Goal: Communication & Community: Answer question/provide support

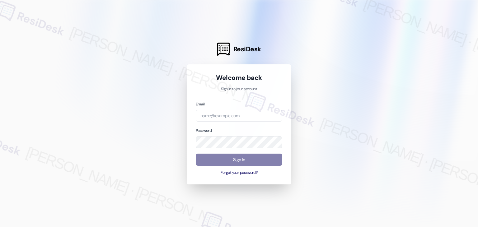
type input "[EMAIL_ADDRESS][DOMAIN_NAME]"
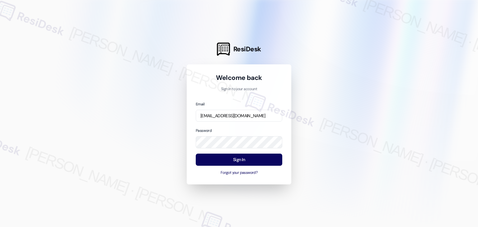
click at [253, 165] on button "Sign In" at bounding box center [239, 160] width 86 height 12
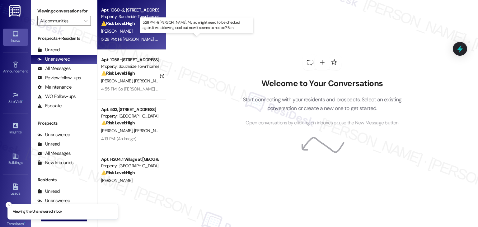
click at [141, 36] on div "5:28 PM: Hi [PERSON_NAME], My ac might need to be checked again..it was blowing…" at bounding box center [211, 39] width 220 height 6
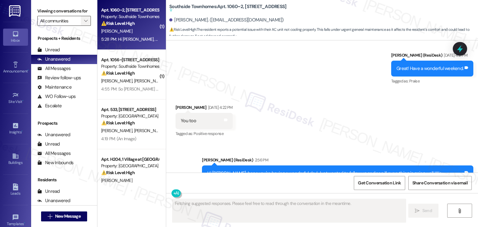
type textarea "Fetching suggested responses. Please feel free to read through the conversation…"
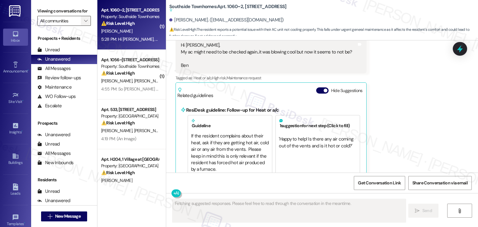
click at [84, 18] on icon "" at bounding box center [85, 20] width 3 height 5
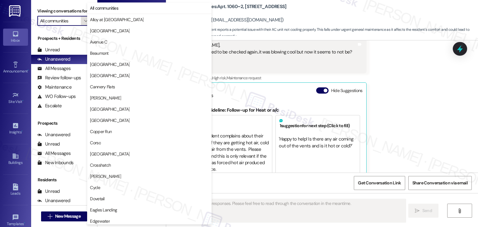
scroll to position [687, 0]
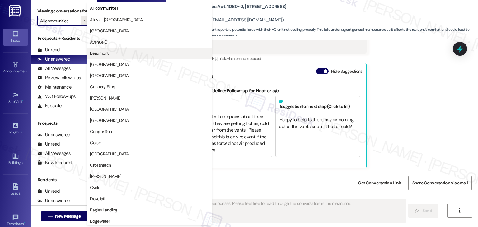
click at [111, 56] on span "Beaumont" at bounding box center [149, 53] width 119 height 6
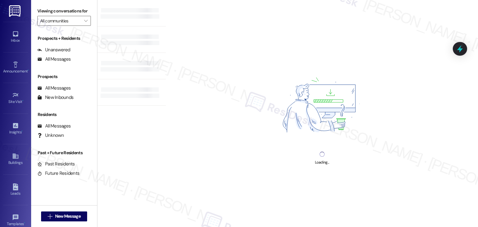
type input "Beaumont"
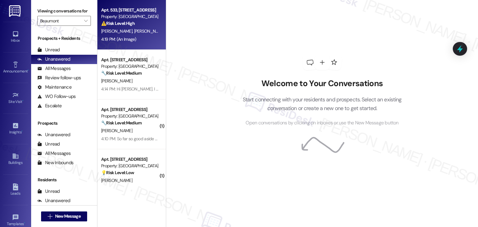
click at [147, 46] on div "Apt. 533, [STREET_ADDRESS] Property: Beaumont ⚠️ Risk Level: High The resident …" at bounding box center [131, 25] width 68 height 50
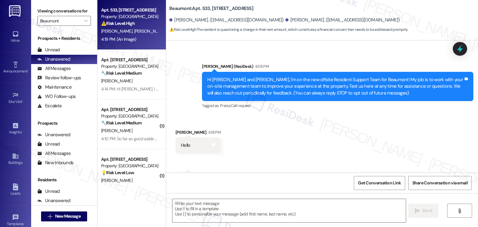
type textarea "Fetching suggested responses. Please feel free to read through the conversation…"
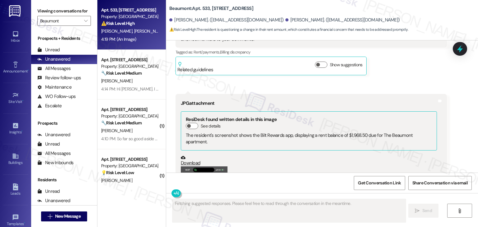
scroll to position [305, 0]
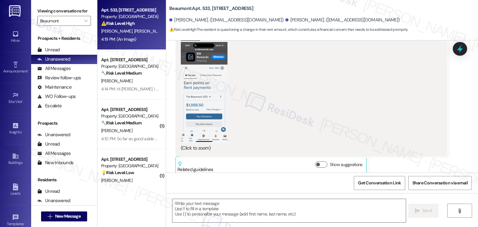
click at [362, 5] on div "Beaumont: Apt. 533, [STREET_ADDRESS] Jojoa. ([EMAIL_ADDRESS][DOMAIN_NAME]) [PER…" at bounding box center [323, 17] width 309 height 31
click at [274, 205] on textarea at bounding box center [288, 210] width 233 height 23
paste textarea "Hi [PERSON_NAME], thank you for reaching out. I understand your concern about t…"
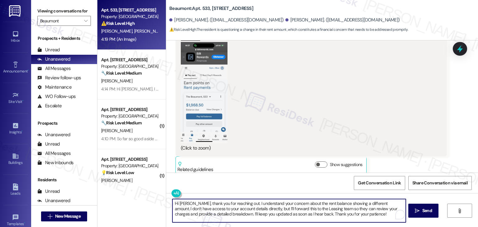
type textarea "Hi [PERSON_NAME], thank you for reaching out. I understand your concern about t…"
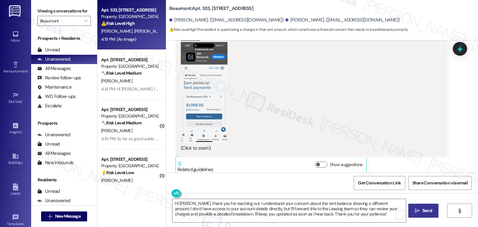
click at [422, 211] on span "Send" at bounding box center [427, 210] width 10 height 7
click at [430, 214] on button " Send" at bounding box center [423, 211] width 30 height 14
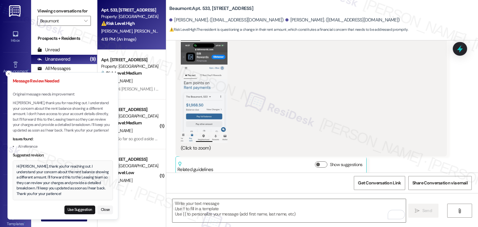
click at [70, 177] on div "Hi [PERSON_NAME], thank you for reaching out. I understand your concern about t…" at bounding box center [62, 180] width 93 height 33
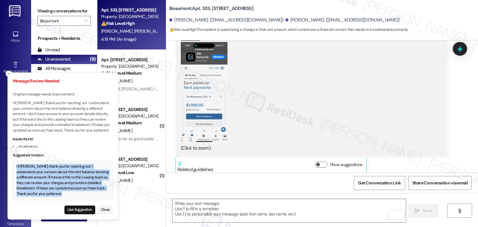
click at [70, 177] on div "Hi [PERSON_NAME], thank you for reaching out. I understand your concern about t…" at bounding box center [62, 180] width 93 height 33
copy div "Hi [PERSON_NAME], thank you for reaching out. I understand your concern about t…"
click at [224, 216] on textarea "To enrich screen reader interactions, please activate Accessibility in Grammarl…" at bounding box center [288, 210] width 233 height 23
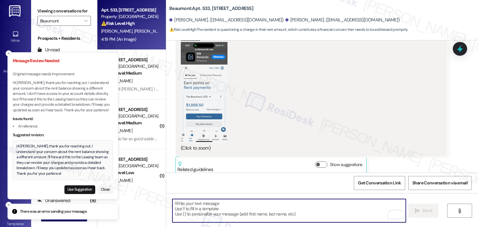
paste textarea "Hi [PERSON_NAME], thank you for reaching out. I understand your concern about t…"
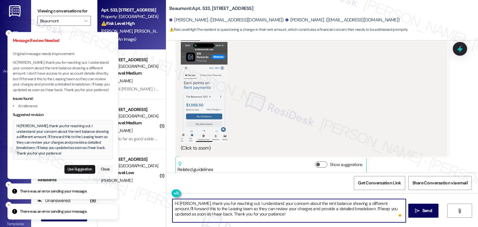
type textarea "Hi [PERSON_NAME], thank you for reaching out. I understand your concern about t…"
click at [111, 167] on button "Close" at bounding box center [105, 169] width 16 height 9
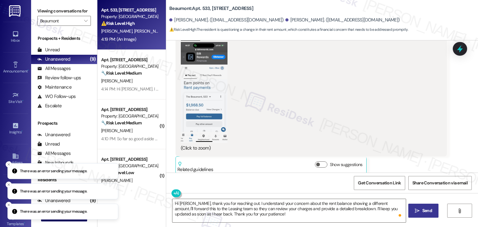
click at [425, 216] on button " Send" at bounding box center [423, 211] width 30 height 14
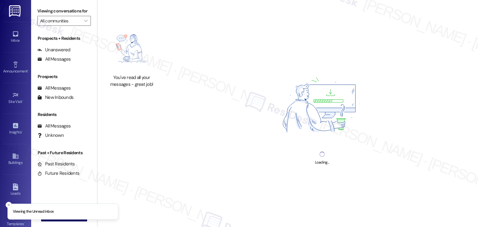
type input "Beaumont"
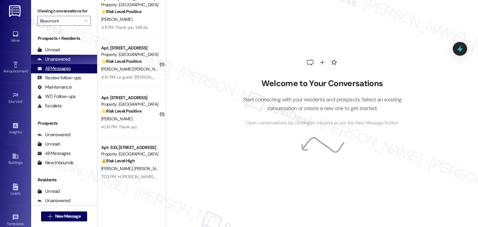
scroll to position [265, 0]
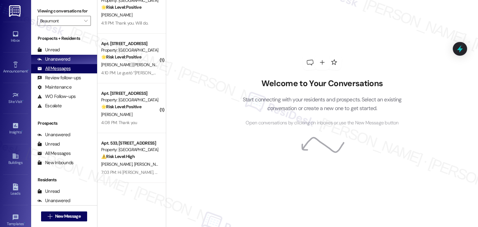
click at [73, 70] on div "All Messages (undefined)" at bounding box center [64, 68] width 66 height 9
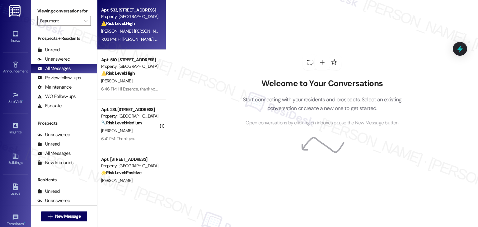
click at [104, 25] on strong "⚠️ Risk Level: High" at bounding box center [118, 24] width 34 height 6
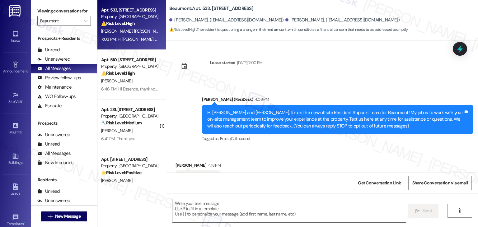
scroll to position [371, 0]
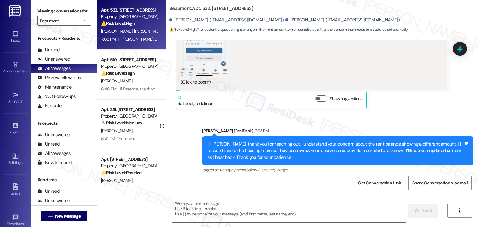
click at [395, 114] on div "Sent via SMS Dottie (ResiDesk) 7:03 PM Hi Janneth, thank you for reaching out. …" at bounding box center [322, 147] width 312 height 66
type textarea "Fetching suggested responses. Please feel free to read through the conversation…"
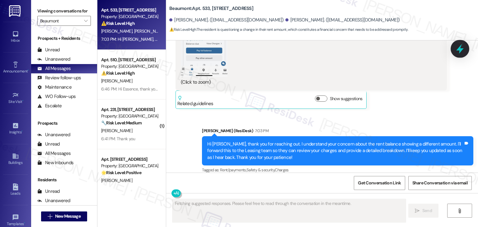
click at [461, 46] on icon at bounding box center [459, 49] width 11 height 11
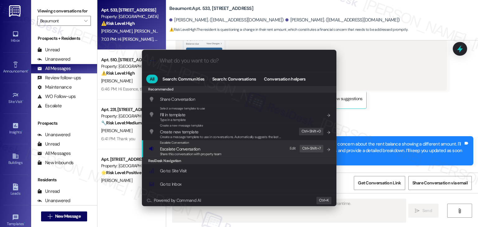
click at [188, 150] on span "Escalate Conversation" at bounding box center [180, 149] width 40 height 6
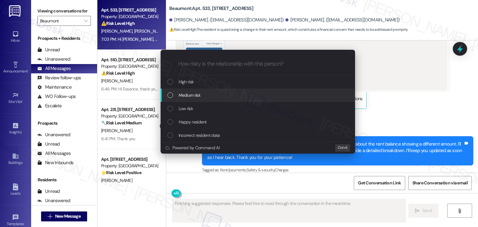
drag, startPoint x: 172, startPoint y: 97, endPoint x: 176, endPoint y: 96, distance: 3.6
click at [172, 97] on div "List of options" at bounding box center [170, 95] width 6 height 6
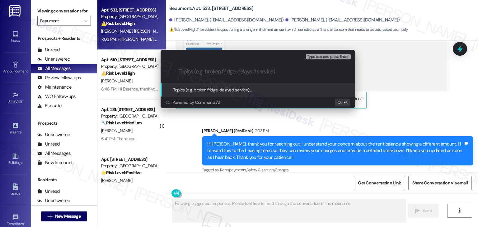
paste input "Resident Inquiry – Rent Balance Showing Higher Amount"
type input "Resident Inquiry – Rent Balance Showing Higher Amount"
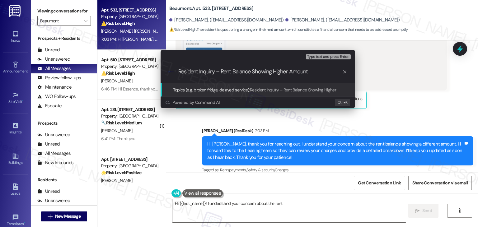
type textarea "Hi {{first_name}}! I understand your concern about the rent"
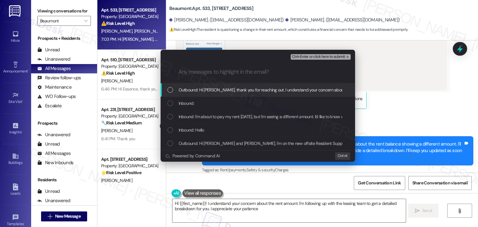
type textarea "Hi {{first_name}}! I understand your concern about the rent amount. I'm followi…"
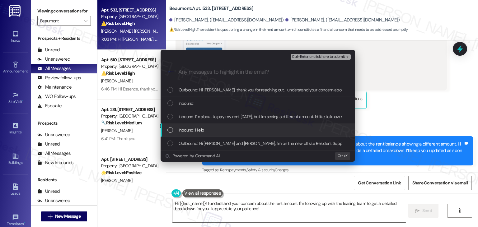
click at [171, 129] on div "List of options" at bounding box center [170, 130] width 6 height 6
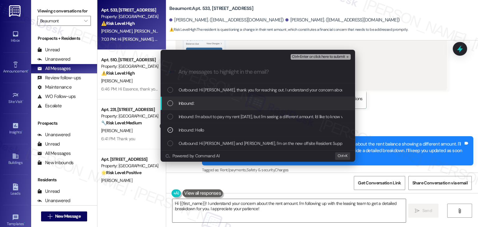
click at [168, 104] on div "List of options" at bounding box center [170, 103] width 6 height 6
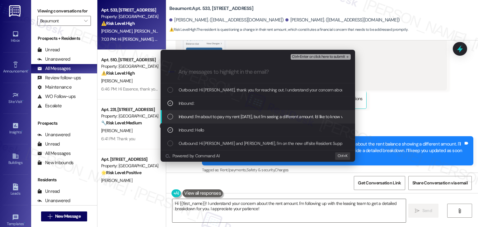
click at [170, 114] on div "List of options" at bounding box center [170, 117] width 6 height 6
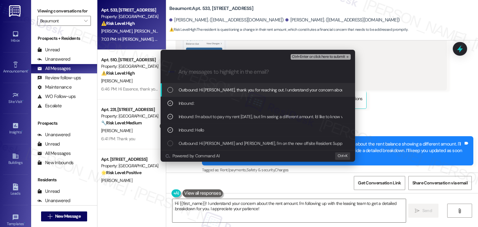
click at [316, 59] on button "Ctrl+Enter or click here to submit" at bounding box center [320, 57] width 60 height 6
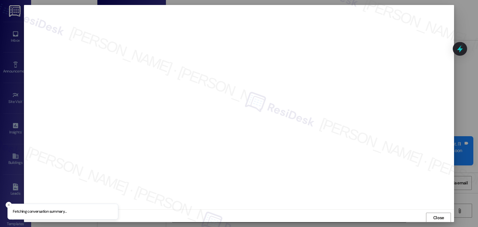
scroll to position [0, 0]
click at [434, 218] on span "Close" at bounding box center [438, 217] width 11 height 7
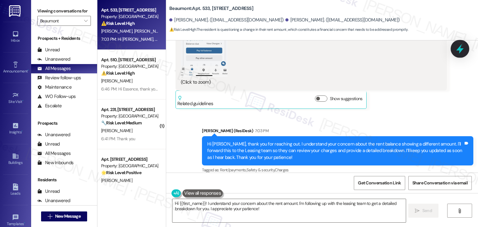
click at [457, 46] on icon at bounding box center [459, 49] width 11 height 11
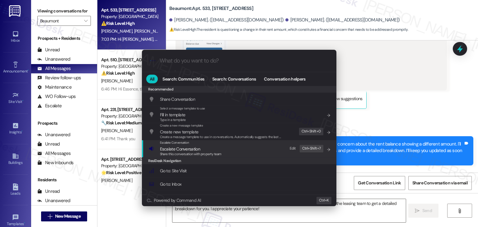
click at [205, 153] on span "Share this conversation with property team" at bounding box center [191, 154] width 62 height 4
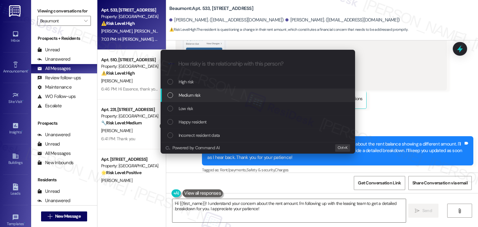
click at [168, 96] on div "List of options" at bounding box center [170, 95] width 6 height 6
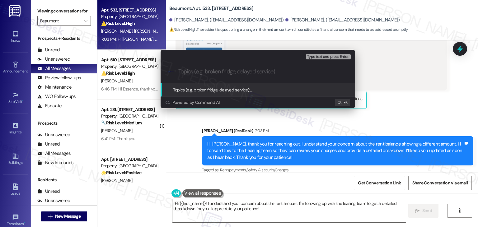
paste input "(Resident Inquiry – Rent Balance Showing Higher Amount"
type input "(Resident Inquiry – Rent Balance Showing Higher Amount"
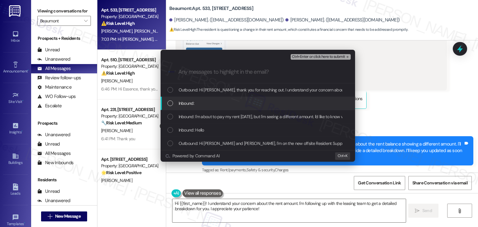
click at [170, 102] on div "List of options" at bounding box center [170, 103] width 6 height 6
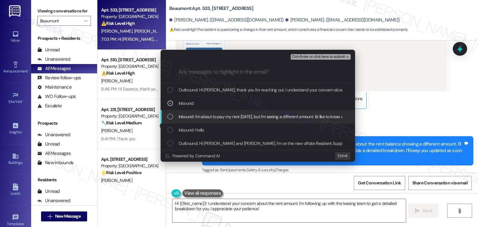
click at [170, 116] on div "List of options" at bounding box center [170, 117] width 6 height 6
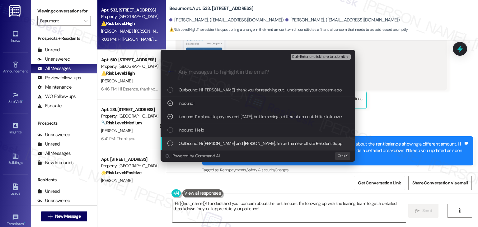
click at [170, 137] on div "Outbound: Hi Oscar and Janneth, I'm on the new offsite Resident Support Team fo…" at bounding box center [257, 143] width 194 height 13
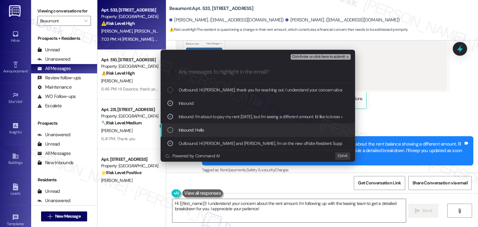
click at [169, 131] on div "List of options" at bounding box center [170, 130] width 6 height 6
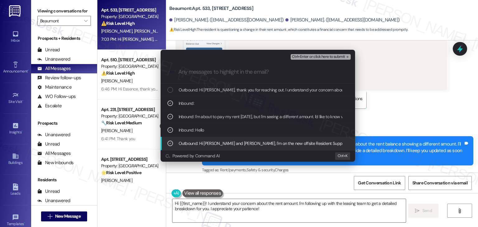
click at [171, 145] on icon "List of options" at bounding box center [170, 143] width 4 height 4
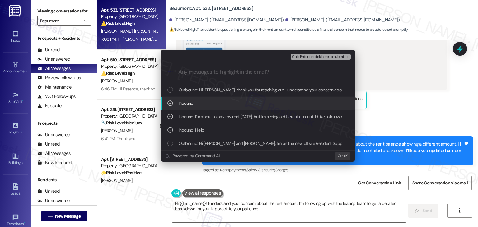
click at [327, 53] on div "Ctrl+Enter or click here to submit" at bounding box center [320, 57] width 61 height 8
click at [328, 55] on span "Ctrl+Enter or click here to submit" at bounding box center [318, 57] width 53 height 4
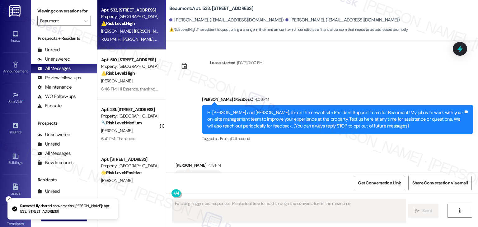
scroll to position [380, 0]
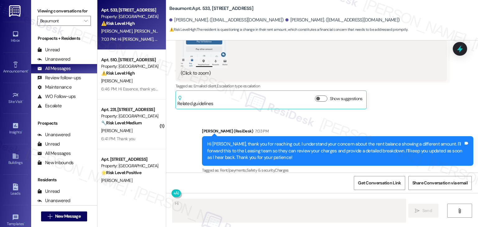
click at [400, 128] on div "Dottie (ResiDesk) 7:03 PM" at bounding box center [337, 132] width 271 height 9
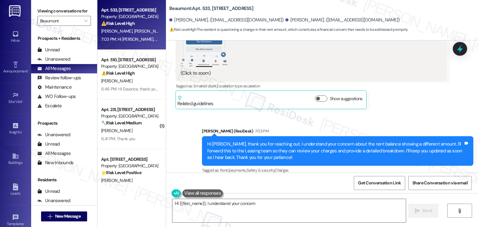
click at [404, 114] on div "Sent via SMS Dottie (ResiDesk) 7:03 PM Hi Janneth, thank you for reaching out. …" at bounding box center [322, 147] width 312 height 66
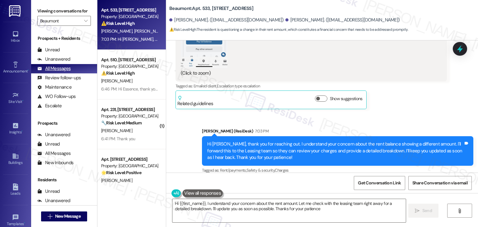
type textarea "Hi {{first_name}}, I understand your concern about the rent amount. Let me chec…"
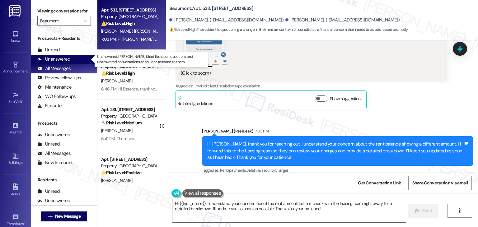
click at [71, 58] on div "Unanswered (0)" at bounding box center [64, 59] width 66 height 9
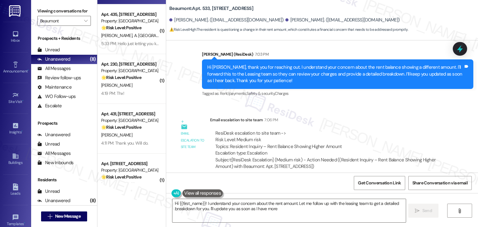
scroll to position [187, 0]
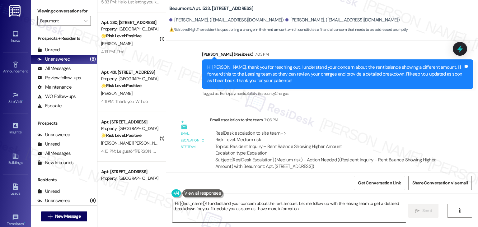
type textarea "Hi {{first_name}}! I understand your concern about the rent amount. Let me foll…"
click at [84, 21] on icon "" at bounding box center [85, 20] width 3 height 5
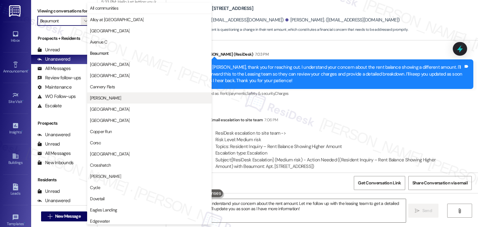
click at [112, 97] on span "[PERSON_NAME]" at bounding box center [149, 98] width 119 height 6
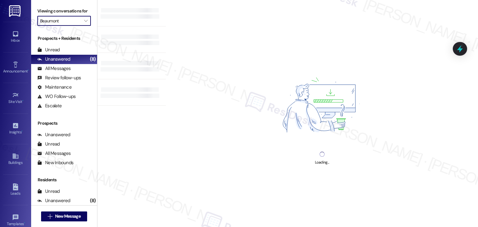
type input "[PERSON_NAME]"
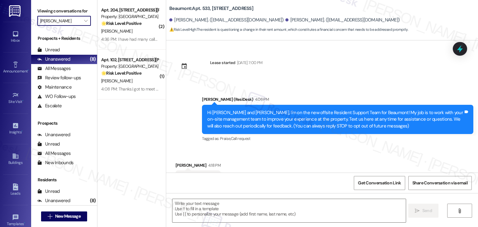
scroll to position [457, 0]
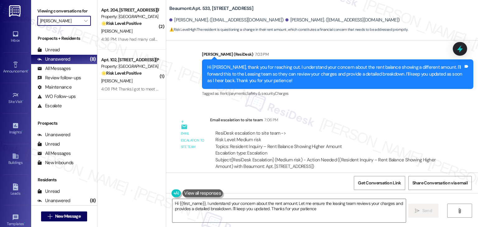
type textarea "Hi {{first_name}}, I understand your concern about the rent amount. Let me ensu…"
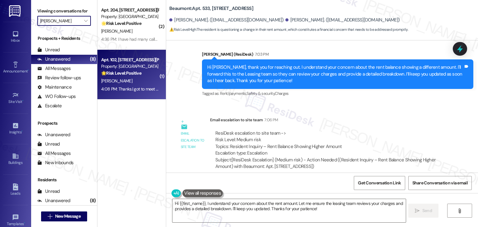
click at [118, 91] on div "4:08 PM: Thanks.I got to meet you when I paid my rent. I appreciate you getting…" at bounding box center [180, 89] width 158 height 6
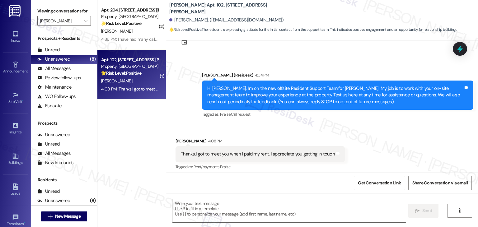
scroll to position [28, 0]
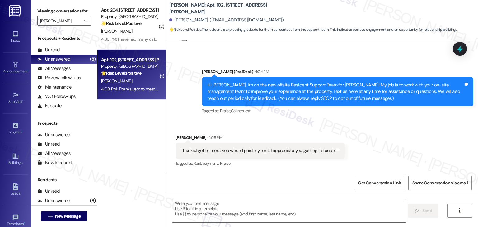
type textarea "Fetching suggested responses. Please feel free to read through the conversation…"
click at [386, 132] on div "Received via SMS Sally Hamann 4:08 PM Thanks.I got to meet you when I paid my r…" at bounding box center [322, 146] width 312 height 53
click at [460, 92] on div "Hi Sally, I'm on the new offsite Resident Support Team for Cardona! My job is t…" at bounding box center [335, 92] width 256 height 20
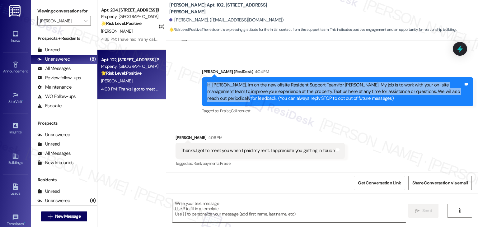
drag, startPoint x: 461, startPoint y: 91, endPoint x: 201, endPoint y: 69, distance: 261.2
click at [197, 86] on div "Announcement, sent via SMS Dottie (ResiDesk) 4:04 PM Hi Sally, I'm on the new o…" at bounding box center [337, 92] width 281 height 57
copy div "Hi Sally, I'm on the new offsite Resident Support Team for Cardona! My job is t…"
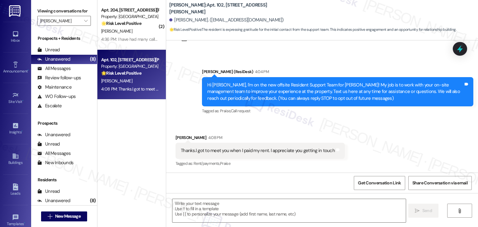
click at [252, 151] on div "Thanks.I got to meet you when I paid my rent. I appreciate you getting in touch" at bounding box center [258, 150] width 154 height 7
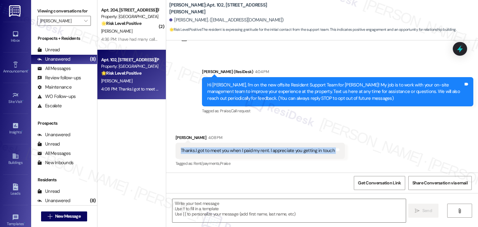
click at [252, 151] on div "Thanks.I got to meet you when I paid my rent. I appreciate you getting in touch" at bounding box center [258, 150] width 154 height 7
copy div "Thanks.I got to meet you when I paid my rent. I appreciate you getting in touch…"
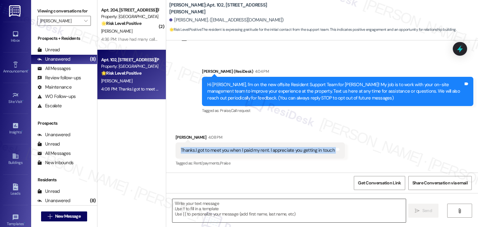
click at [275, 209] on textarea at bounding box center [288, 210] width 233 height 23
paste textarea "That’s so nice to hear, Sally! 😊 I appreciate your kind words. Don’t hesitate t…"
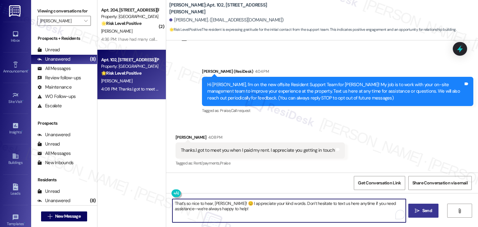
type textarea "That’s so nice to hear, Sally! 😊 I appreciate your kind words. Don’t hesitate t…"
click at [419, 214] on span " Send" at bounding box center [423, 210] width 20 height 7
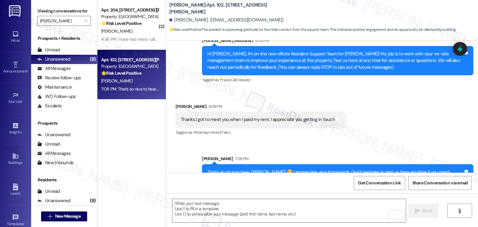
scroll to position [78, 0]
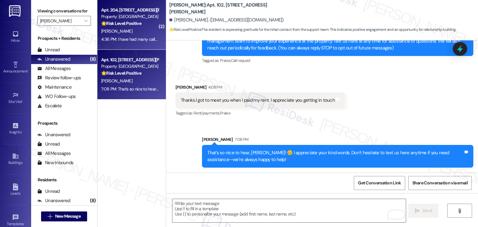
click at [117, 49] on div "Apt. 204, 4846 Hawthorne Rd Property: Cardona 🌟 Risk Level: Positive The reside…" at bounding box center [131, 25] width 68 height 50
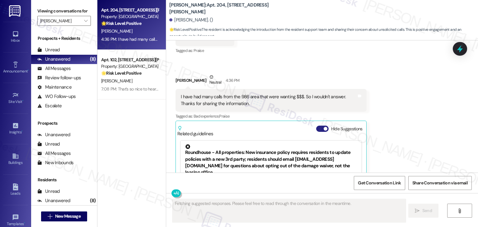
click at [316, 128] on button "Hide Suggestions" at bounding box center [322, 129] width 12 height 6
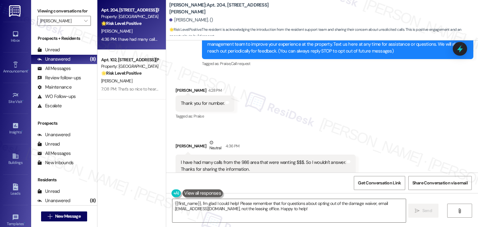
scroll to position [19, 0]
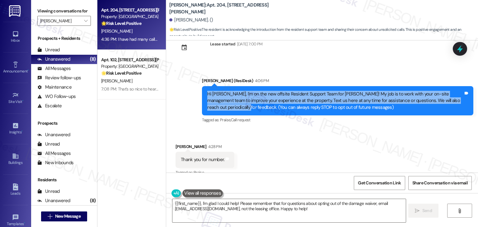
drag, startPoint x: 222, startPoint y: 107, endPoint x: 195, endPoint y: 96, distance: 29.4
click at [197, 96] on div "Announcement, sent via SMS Dottie (ResiDesk) 4:06 PM Hi Kathren, I'm on the new…" at bounding box center [337, 101] width 281 height 57
copy div "Hi Kathren, I'm on the new offsite Resident Support Team for Cardona! My job is…"
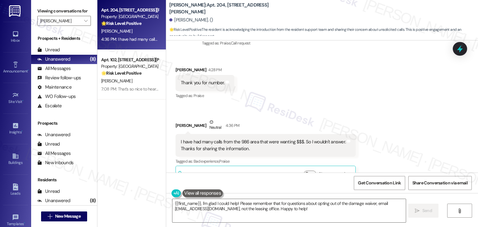
scroll to position [112, 0]
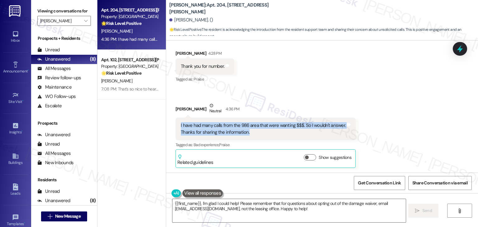
drag, startPoint x: 246, startPoint y: 133, endPoint x: 169, endPoint y: 127, distance: 77.4
click at [171, 127] on div "Received via SMS Kathren Benedict Neutral 4:36 PM I have had many calls from th…" at bounding box center [265, 135] width 189 height 75
copy div "I have had many calls from the 986 area that were wanting $$$. So I wouldn't an…"
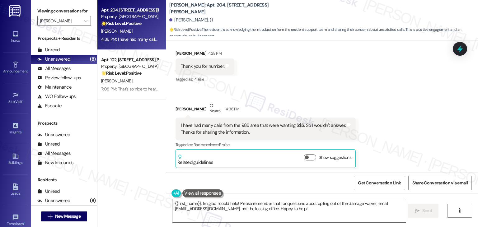
click at [196, 67] on div "Thank you for number." at bounding box center [203, 66] width 44 height 7
click at [196, 66] on div "Thank you for number." at bounding box center [203, 66] width 44 height 7
copy div "Thank you for number. Tags and notes"
click at [279, 203] on textarea "{{first_name}}, I'm glad I could help! Please remember that for questions about…" at bounding box center [288, 210] width 233 height 23
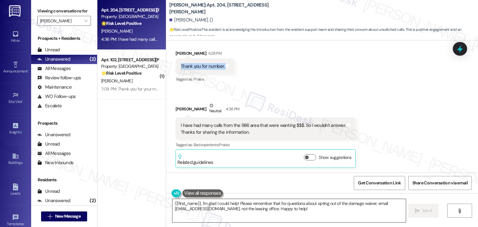
click at [279, 203] on textarea "{{first_name}}, I'm glad I could help! Please remember that for questions about…" at bounding box center [288, 210] width 233 height 23
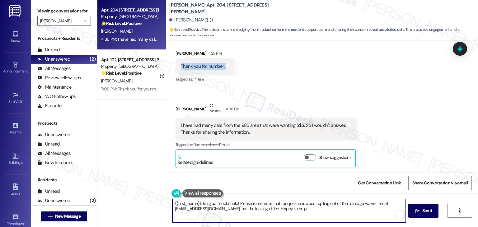
click at [270, 206] on textarea "{{first_name}}, I'm glad I could help! Please remember that for questions about…" at bounding box center [288, 210] width 233 height 23
paste textarea "You’re very welcome, Kathren! 😊 I understand not answering unknown numbers. You…"
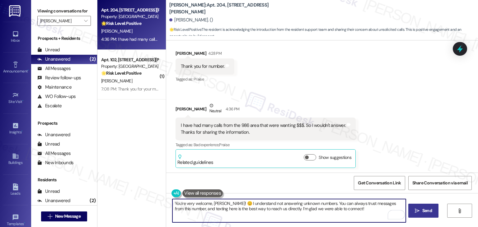
type textarea "You’re very welcome, Kathren! 😊 I understand not answering unknown numbers. You…"
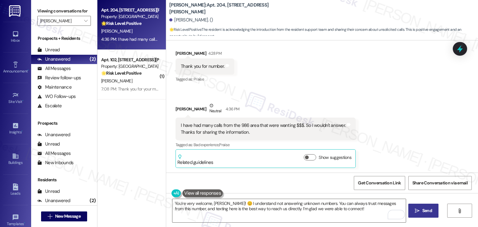
click at [412, 211] on button " Send" at bounding box center [423, 211] width 30 height 14
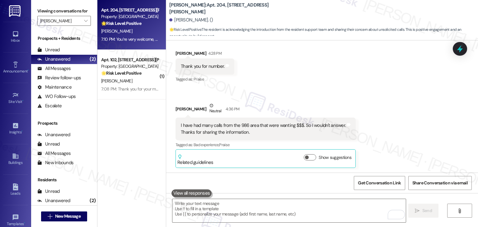
click at [396, 137] on div "Received via SMS Kathren Benedict 4:28 PM Thank you for number. Tags and notes …" at bounding box center [322, 104] width 312 height 137
click at [16, 37] on div "Inbox" at bounding box center [15, 40] width 31 height 6
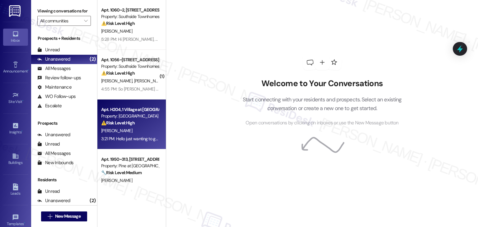
click at [128, 127] on div "[PERSON_NAME]" at bounding box center [129, 131] width 59 height 8
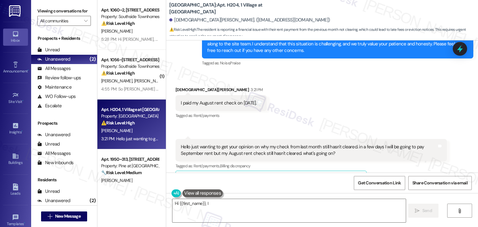
scroll to position [2224, 0]
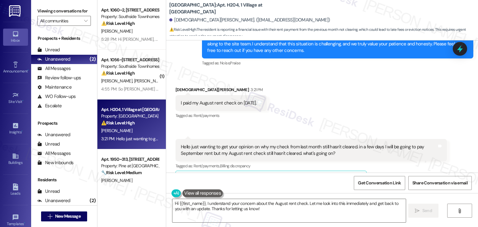
click at [307, 74] on div "Received via SMS Christian Rocklein 3:21 PM I paid my August rent check on July…" at bounding box center [322, 132] width 312 height 121
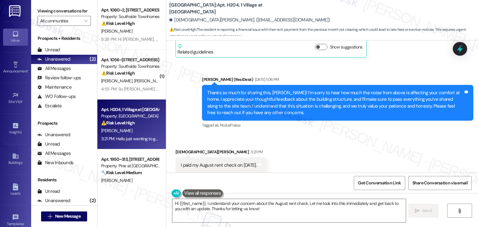
click at [310, 135] on div "Received via SMS Christian Rocklein 3:21 PM I paid my August rent check on July…" at bounding box center [322, 195] width 312 height 121
click at [317, 135] on div "Received via SMS Christian Rocklein 3:21 PM I paid my August rent check on July…" at bounding box center [322, 195] width 312 height 121
click at [318, 135] on div "Received via SMS Christian Rocklein 3:21 PM I paid my August rent check on July…" at bounding box center [322, 195] width 312 height 121
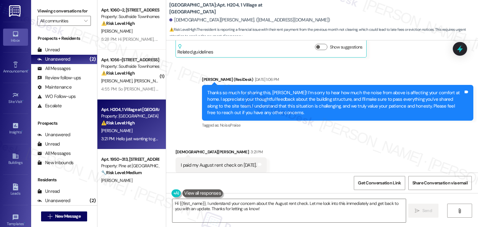
click at [224, 162] on div "I paid my August rent check on July 31st." at bounding box center [219, 165] width 76 height 7
click at [223, 162] on div "I paid my August rent check on July 31st." at bounding box center [219, 165] width 76 height 7
click at [222, 162] on div "I paid my August rent check on July 31st." at bounding box center [219, 165] width 76 height 7
click at [221, 157] on div "I paid my August rent check on July 31st. Tags and notes" at bounding box center [220, 165] width 91 height 16
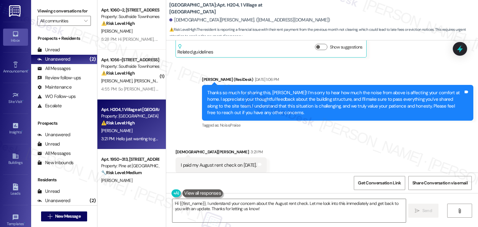
click at [220, 157] on div "I paid my August rent check on July 31st. Tags and notes" at bounding box center [220, 165] width 91 height 16
click at [225, 157] on div "I paid my August rent check on July 31st. Tags and notes" at bounding box center [220, 165] width 91 height 16
click at [225, 162] on div "I paid my August rent check on July 31st." at bounding box center [219, 165] width 76 height 7
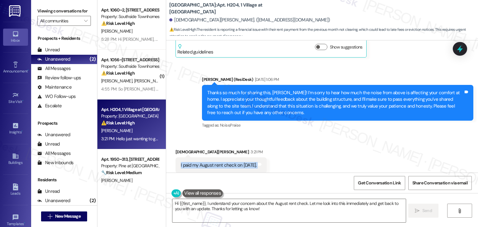
copy div "I paid my August rent check on July 31st. Tags and notes"
click at [300, 136] on div "Received via SMS Christian Rocklein 3:21 PM I paid my August rent check on July…" at bounding box center [322, 195] width 312 height 121
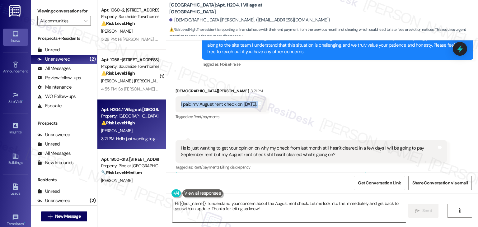
scroll to position [2224, 0]
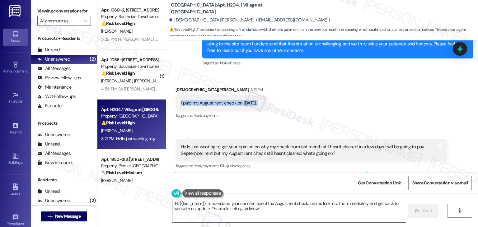
click at [269, 139] on div "Hello just wanting to get your opinion on why my check from last month still ha…" at bounding box center [310, 150] width 271 height 23
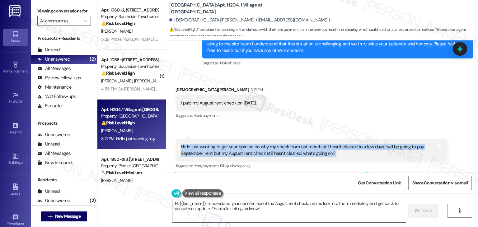
click at [269, 139] on div "Hello just wanting to get your opinion on why my check from last month still ha…" at bounding box center [310, 150] width 271 height 23
click at [233, 144] on div "Hello just wanting to get your opinion on why my check from last month still ha…" at bounding box center [309, 150] width 256 height 13
click at [302, 144] on div "Hello just wanting to get your opinion on why my check from last month still ha…" at bounding box center [309, 150] width 256 height 13
drag, startPoint x: 331, startPoint y: 132, endPoint x: 187, endPoint y: 126, distance: 144.1
click at [187, 144] on div "Hello just wanting to get your opinion on why my check from last month still ha…" at bounding box center [309, 150] width 256 height 13
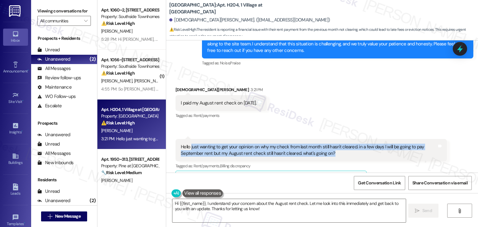
copy div "just wanting to get your opinion on why my check from last month still hasn't c…"
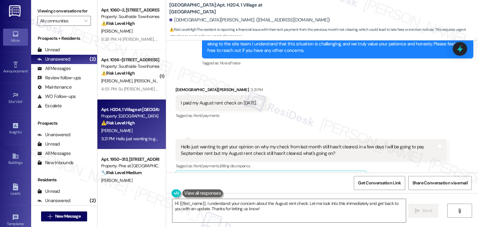
click at [178, 86] on div "Christian Rocklein 3:21 PM" at bounding box center [220, 90] width 91 height 9
click at [177, 86] on div "Christian Rocklein 3:21 PM" at bounding box center [220, 90] width 91 height 9
copy div "Christian"
click at [274, 211] on textarea "Hi {{first_name}}, I understand your concern about the August rent check. Let m…" at bounding box center [288, 210] width 233 height 23
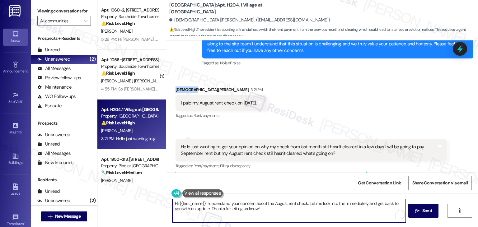
click at [274, 210] on textarea "Hi {{first_name}}, I understand your concern about the August rent check. Let m…" at bounding box center [288, 210] width 233 height 23
paste textarea "Christian, thank you for reaching out. I understand your concern about your Aug…"
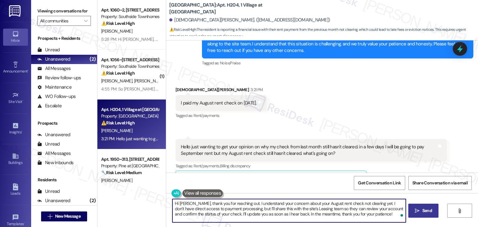
type textarea "Hi Christian, thank you for reaching out. I understand your concern about your …"
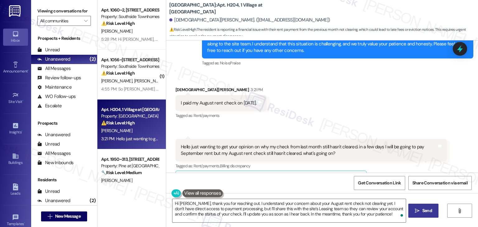
click at [427, 208] on span "Send" at bounding box center [427, 210] width 10 height 7
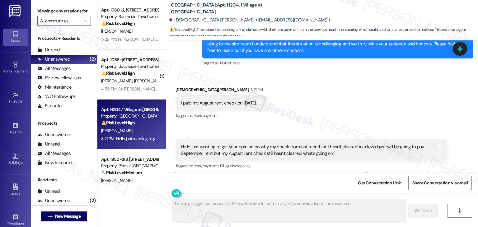
scroll to position [2281, 0]
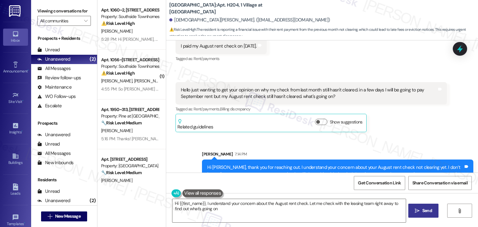
click at [460, 50] on icon at bounding box center [460, 48] width 6 height 7
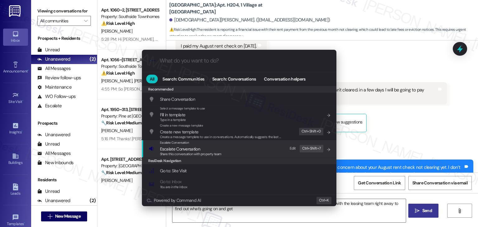
click at [195, 151] on div "Share this conversation with property team" at bounding box center [191, 154] width 62 height 6
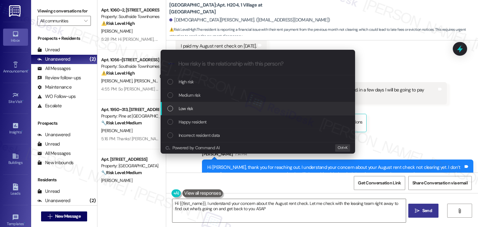
type textarea "Hi {{first_name}}, I understand your concern about the August rent check. Let m…"
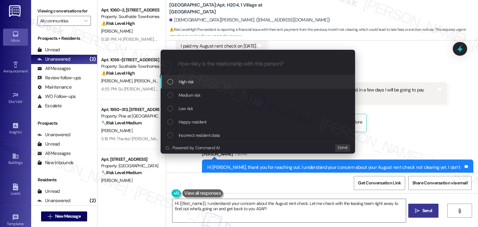
click at [170, 108] on div "List of options" at bounding box center [170, 109] width 6 height 6
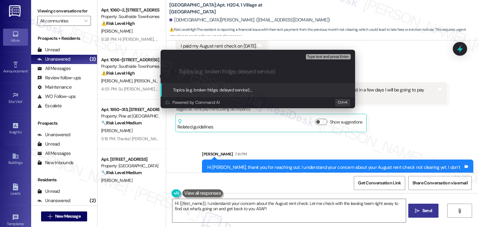
paste input "Resident Inquiry – August Rent Check Not Cleared"
type input "Resident Inquiry – August Rent Check Not Cleared"
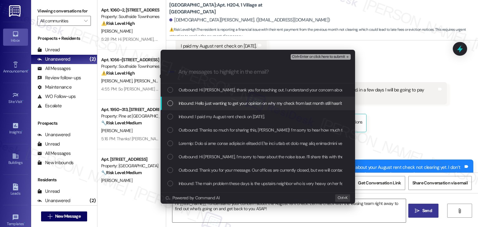
click at [172, 100] on div "Inbound: Hello just wanting to get your opinion on why my check from last month…" at bounding box center [258, 103] width 182 height 7
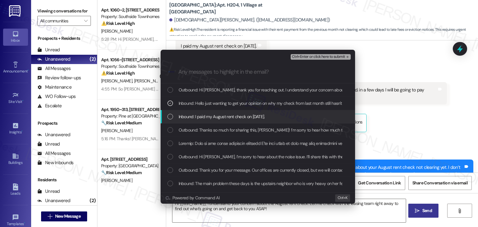
click at [170, 116] on div "List of options" at bounding box center [170, 117] width 6 height 6
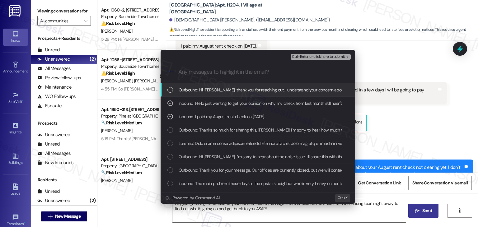
click at [323, 56] on span "Ctrl+Enter or click here to submit" at bounding box center [318, 57] width 53 height 4
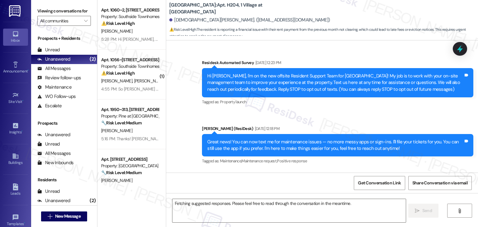
scroll to position [2290, 0]
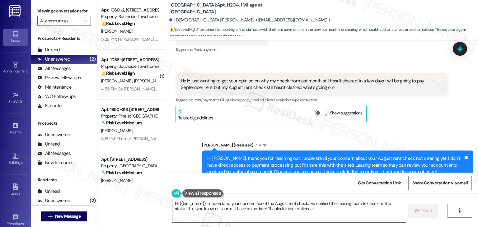
type textarea "Hi {{first_name}}, I understand your concern about the August rent check. I've …"
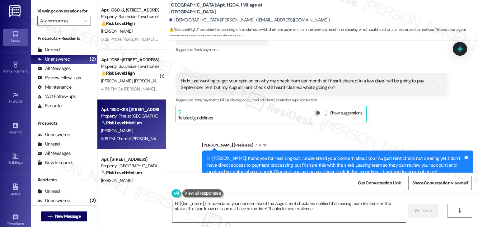
click at [121, 136] on div "5:16 PM: Thanks! John came up earlier and fixed it. 5:16 PM: Thanks! John came …" at bounding box center [157, 139] width 113 height 6
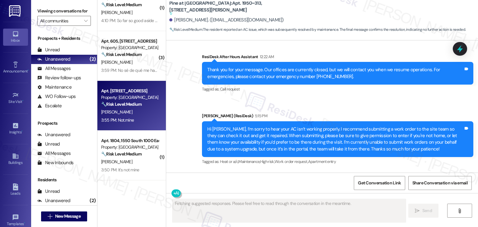
scroll to position [1078, 0]
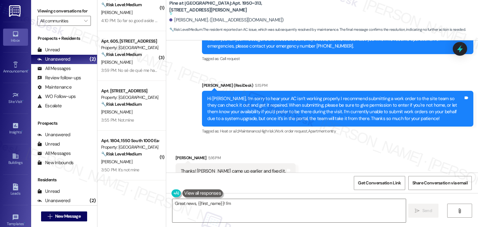
click at [281, 146] on div "Received via SMS Aimee Louck 5:16 PM Thanks! John came up earlier and fixed it.…" at bounding box center [322, 167] width 312 height 53
type textarea "Great news, {{first_name}}! I'm so glad John was able to fix your AC. Just let …"
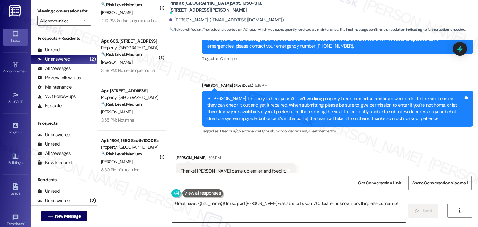
click at [331, 201] on textarea "Great news, {{first_name}}! I'm so glad John was able to fix your AC. Just let …" at bounding box center [288, 210] width 233 height 23
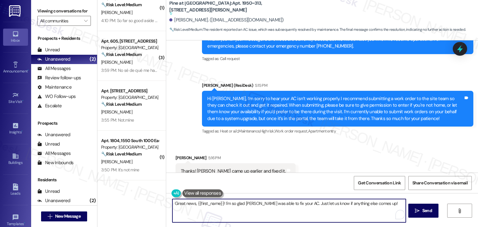
click at [385, 207] on textarea "Great news, {{first_name}}! I'm so glad John was able to fix your AC. Just let …" at bounding box center [288, 210] width 233 height 23
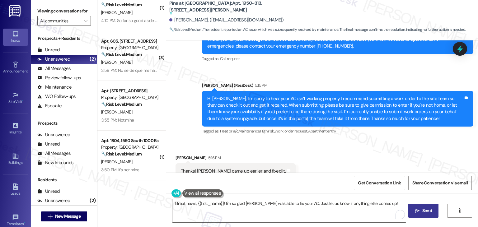
click at [419, 213] on span " Send" at bounding box center [423, 210] width 20 height 7
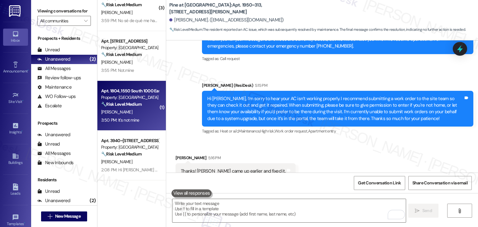
click at [133, 102] on strong "🔧 Risk Level: Medium" at bounding box center [121, 104] width 40 height 6
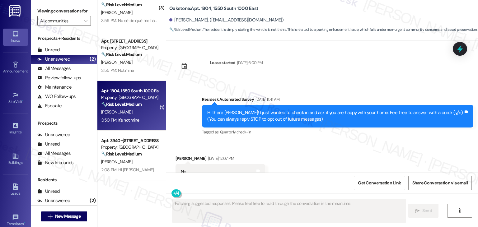
scroll to position [1477, 0]
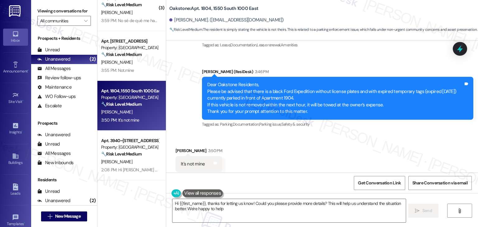
type textarea "Hi {{first_name}}, thanks for letting us know! Could you please provide more de…"
click at [285, 133] on div "Received via SMS Luis Bello 3:50 PM It's not mine Tags and notes Tagged as: Dis…" at bounding box center [322, 159] width 312 height 53
click at [281, 142] on div "Received via SMS Luis Bello 3:50 PM It's not mine Tags and notes Tagged as: Dis…" at bounding box center [322, 159] width 312 height 53
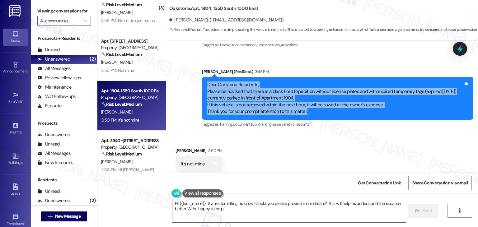
drag, startPoint x: 308, startPoint y: 97, endPoint x: 187, endPoint y: 72, distance: 122.9
click at [187, 72] on div "Sent via SMS ResiDesk After Hours Assistant Aug 20, 2025 at 8:18 PM Thank you f…" at bounding box center [322, 28] width 312 height 211
copy div "Dear Oakstone Residents, Please be advised that there is a black Ford Expeditio…"
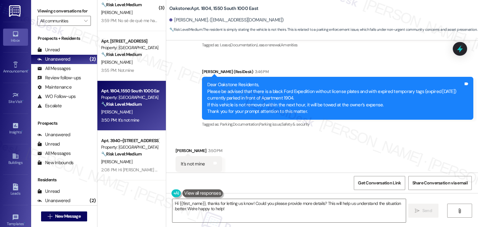
click at [259, 139] on div "Received via SMS Luis Bello 3:50 PM It's not mine Tags and notes Tagged as: Dis…" at bounding box center [322, 159] width 312 height 53
click at [249, 148] on div "Received via SMS Luis Bello 3:50 PM It's not mine Tags and notes Tagged as: Dis…" at bounding box center [322, 159] width 312 height 53
click at [190, 161] on div "It's not mine" at bounding box center [193, 164] width 24 height 7
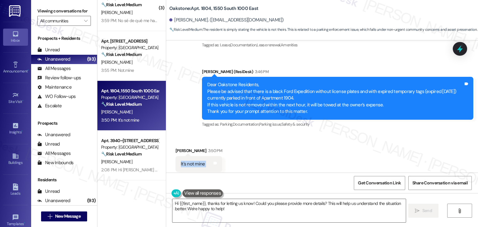
copy div "It's not mine Tags and notes"
click at [267, 142] on div "Received via SMS Luis Bello 3:50 PM It's not mine Tags and notes Tagged as: Dis…" at bounding box center [322, 159] width 312 height 53
click at [267, 153] on div "Received via SMS Luis Bello 3:50 PM It's not mine Tags and notes Tagged as: Dis…" at bounding box center [322, 159] width 312 height 53
click at [266, 153] on div "Received via SMS Luis Bello 3:50 PM It's not mine Tags and notes Tagged as: Dis…" at bounding box center [322, 159] width 312 height 53
click at [267, 154] on div "Received via SMS Luis Bello 3:50 PM It's not mine Tags and notes Tagged as: Dis…" at bounding box center [322, 159] width 312 height 53
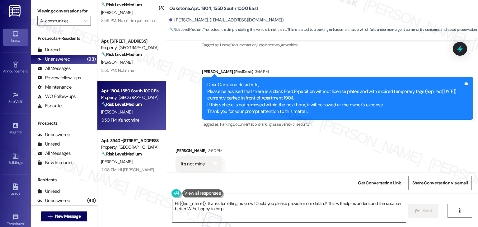
click at [267, 154] on div "Received via SMS Luis Bello 3:50 PM It's not mine Tags and notes Tagged as: Dis…" at bounding box center [322, 159] width 312 height 53
